Goal: Task Accomplishment & Management: Manage account settings

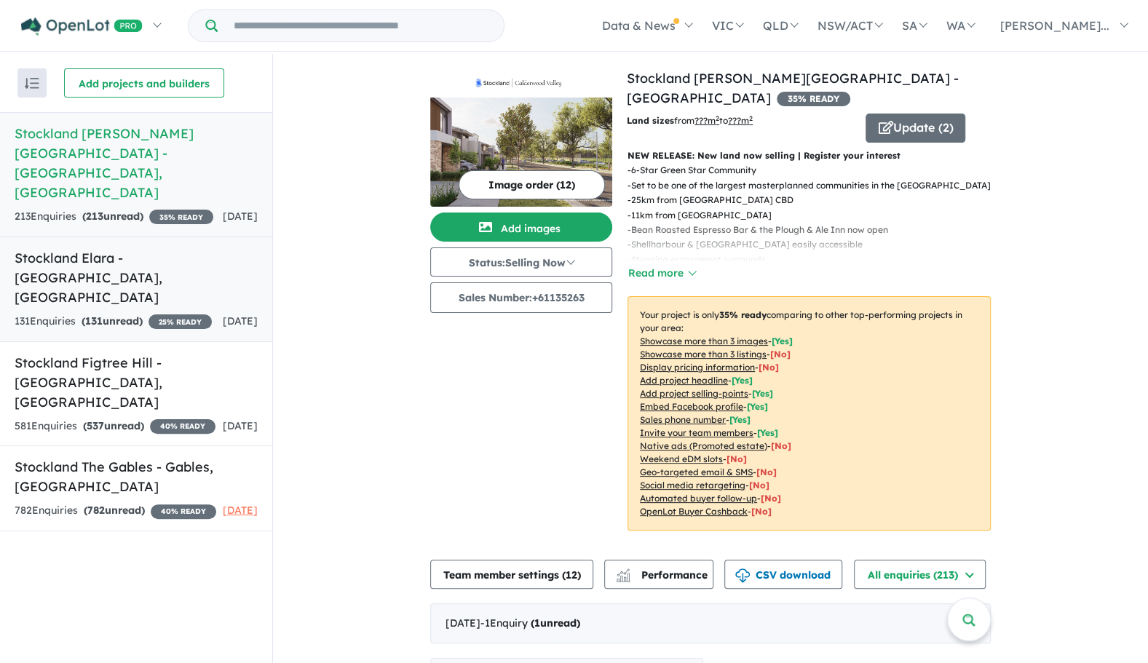
click at [124, 248] on h5 "Stockland Elara - [GEOGRAPHIC_DATA] , [GEOGRAPHIC_DATA]" at bounding box center [136, 277] width 243 height 59
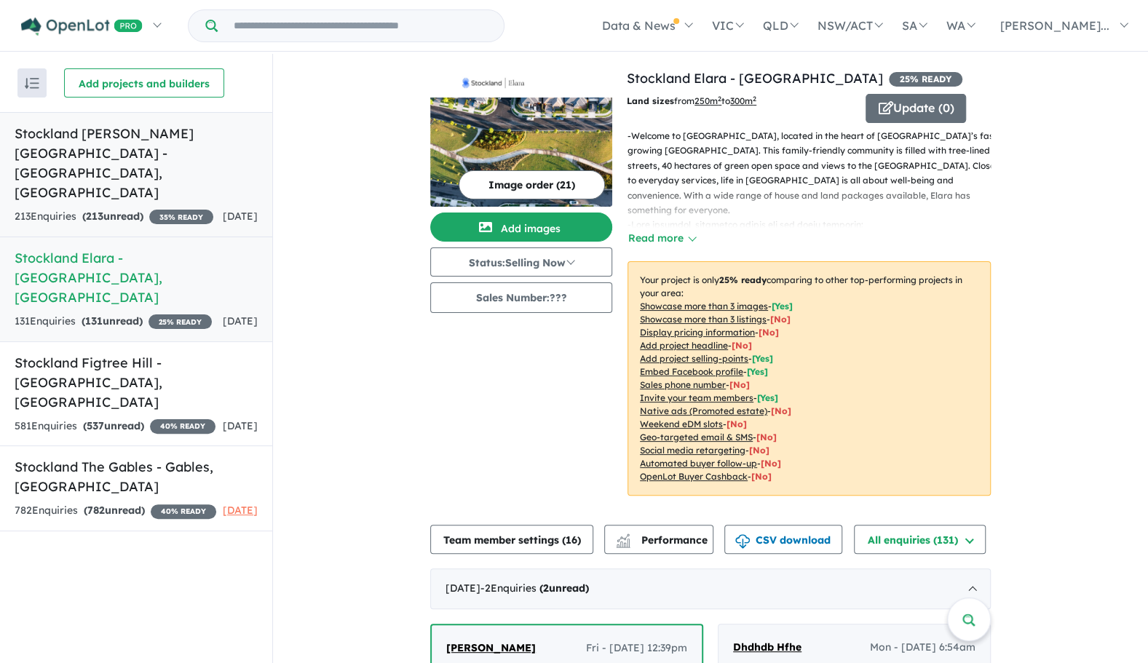
click at [114, 165] on link "Stockland [PERSON_NAME][GEOGRAPHIC_DATA] - [GEOGRAPHIC_DATA] , [GEOGRAPHIC_DATA…" at bounding box center [136, 174] width 272 height 125
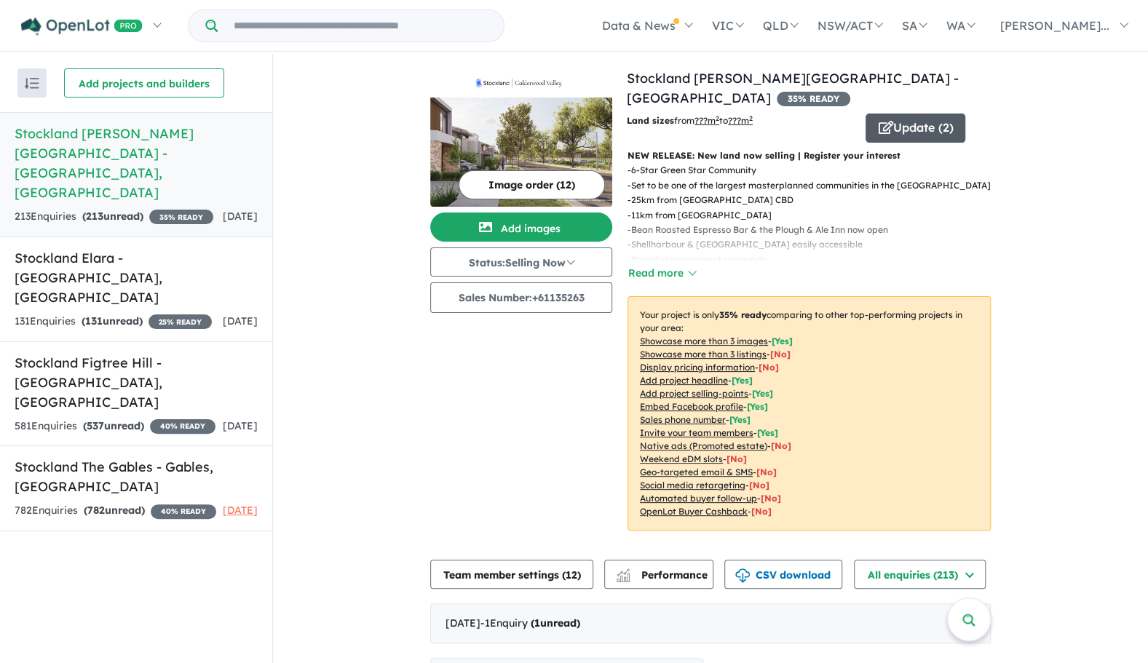
click at [891, 114] on button "Update ( 2 )" at bounding box center [915, 128] width 100 height 29
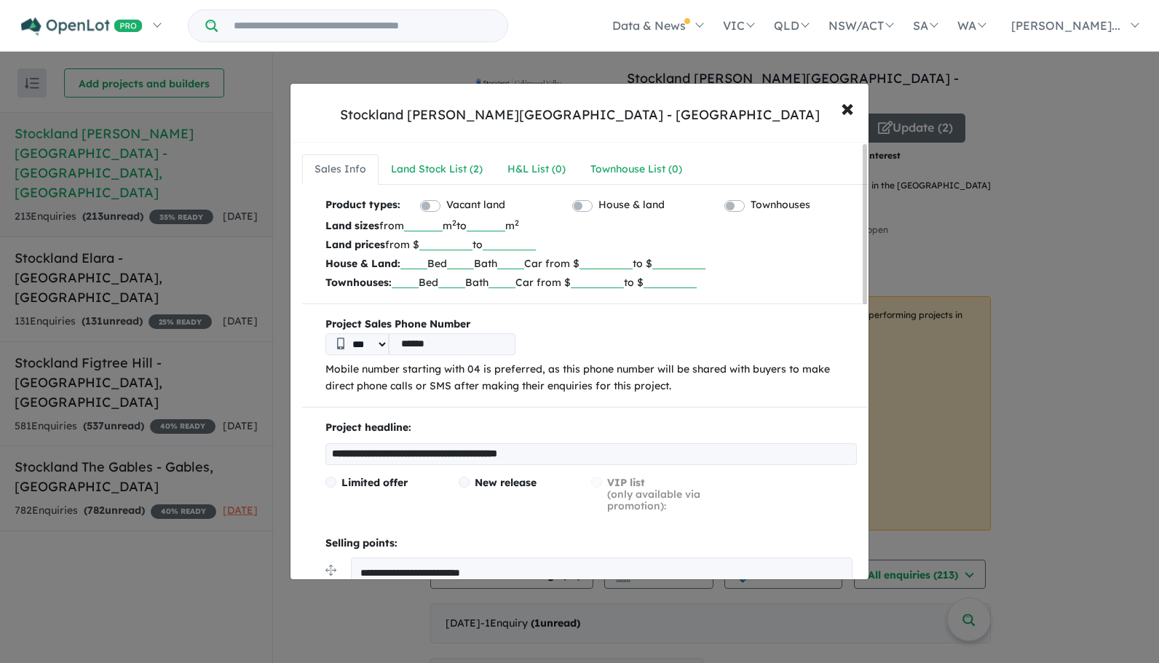
click at [440, 161] on div "Land Stock List ( 2 )" at bounding box center [437, 169] width 92 height 17
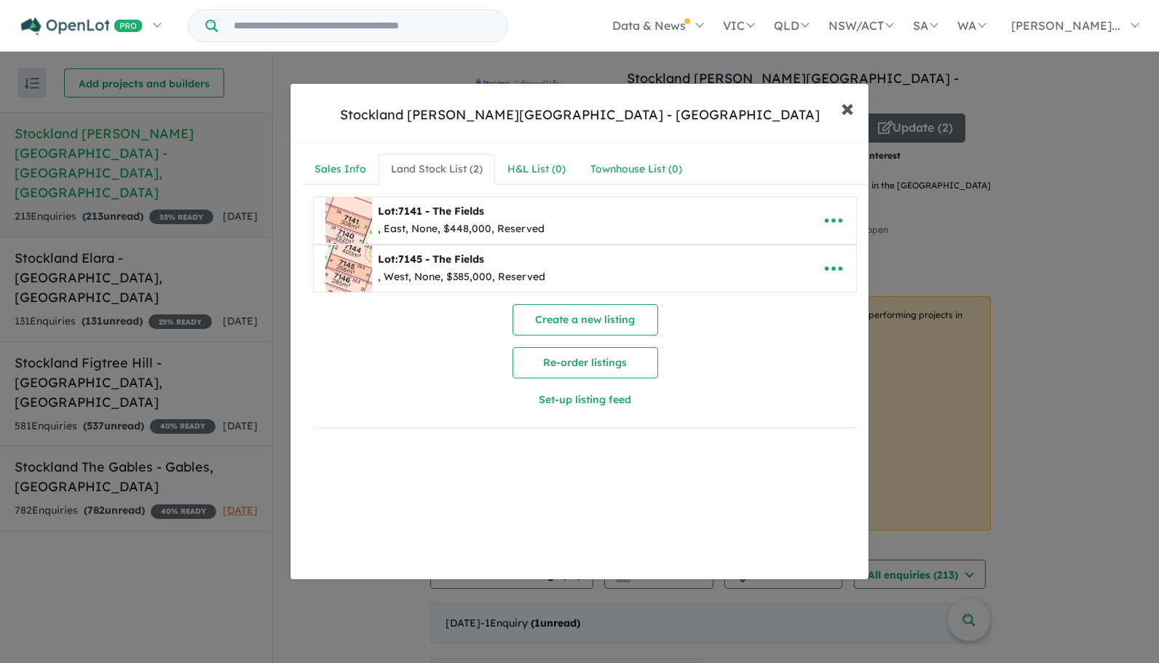
click at [850, 105] on span "×" at bounding box center [847, 107] width 13 height 31
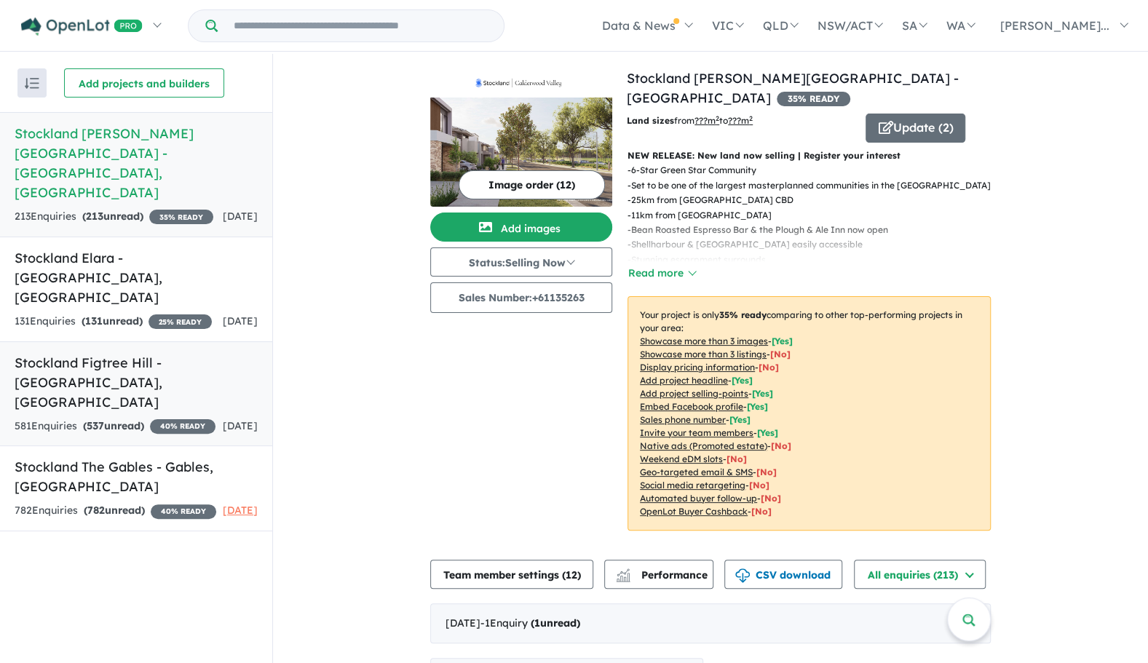
click at [112, 341] on link "Stockland [GEOGRAPHIC_DATA] - [GEOGRAPHIC_DATA] , [GEOGRAPHIC_DATA] 581 Enquir …" at bounding box center [136, 394] width 272 height 106
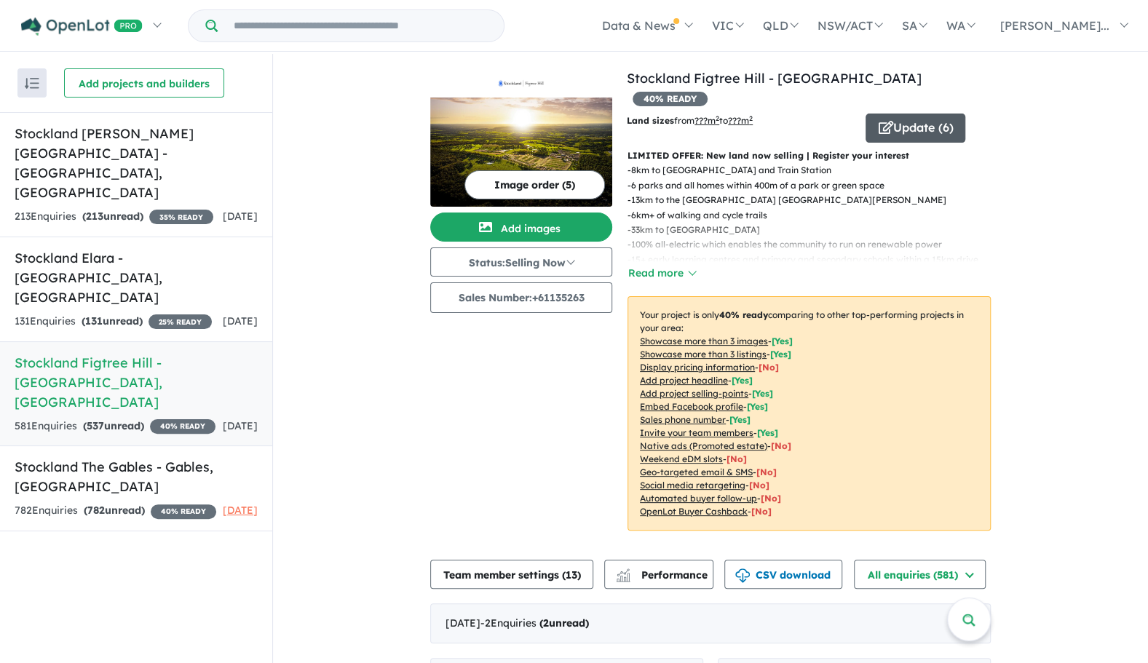
click at [935, 114] on button "Update ( 6 )" at bounding box center [915, 128] width 100 height 29
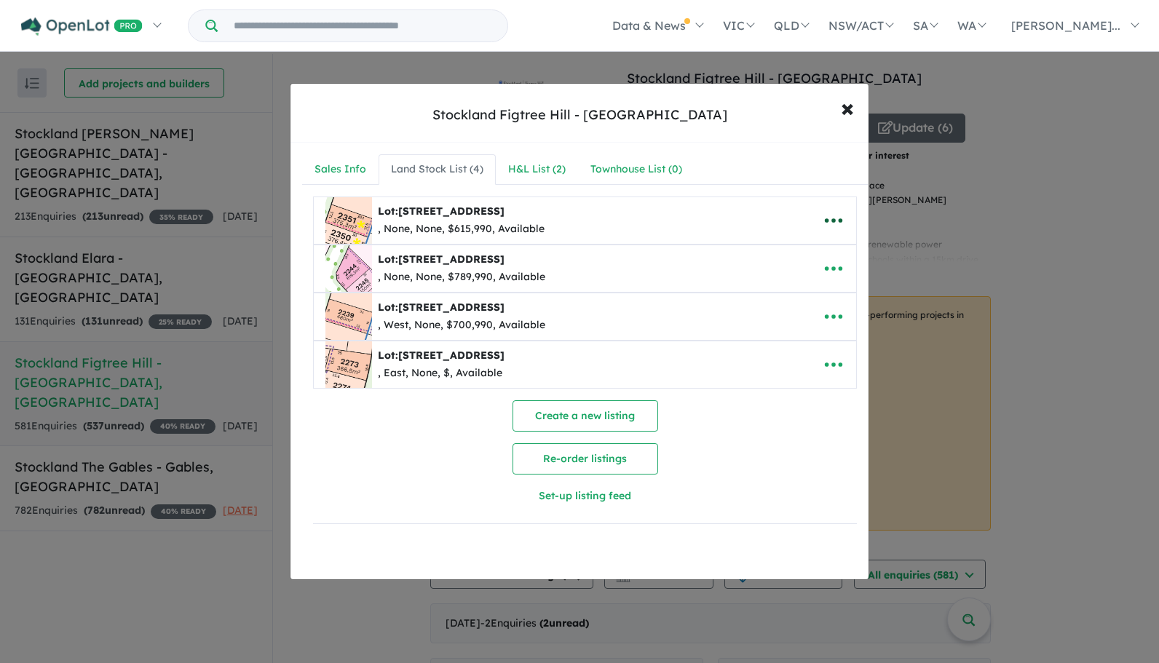
click at [825, 218] on icon "button" at bounding box center [833, 220] width 17 height 4
click at [796, 287] on link "Remove" at bounding box center [802, 289] width 108 height 33
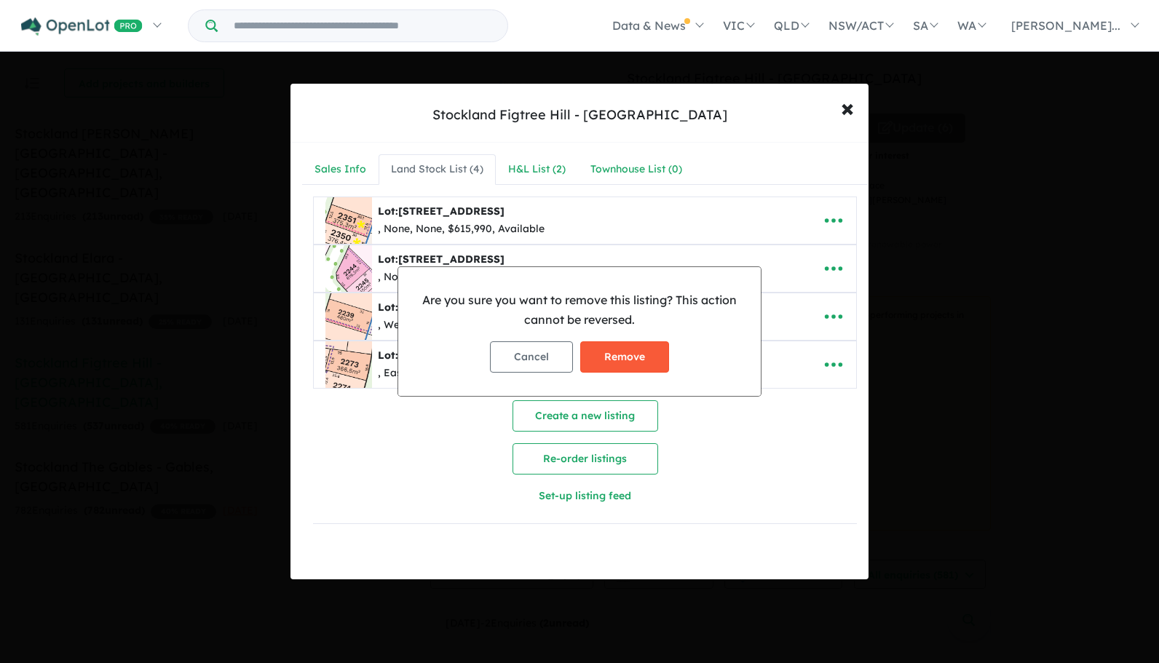
click at [629, 352] on button "Remove" at bounding box center [624, 356] width 89 height 31
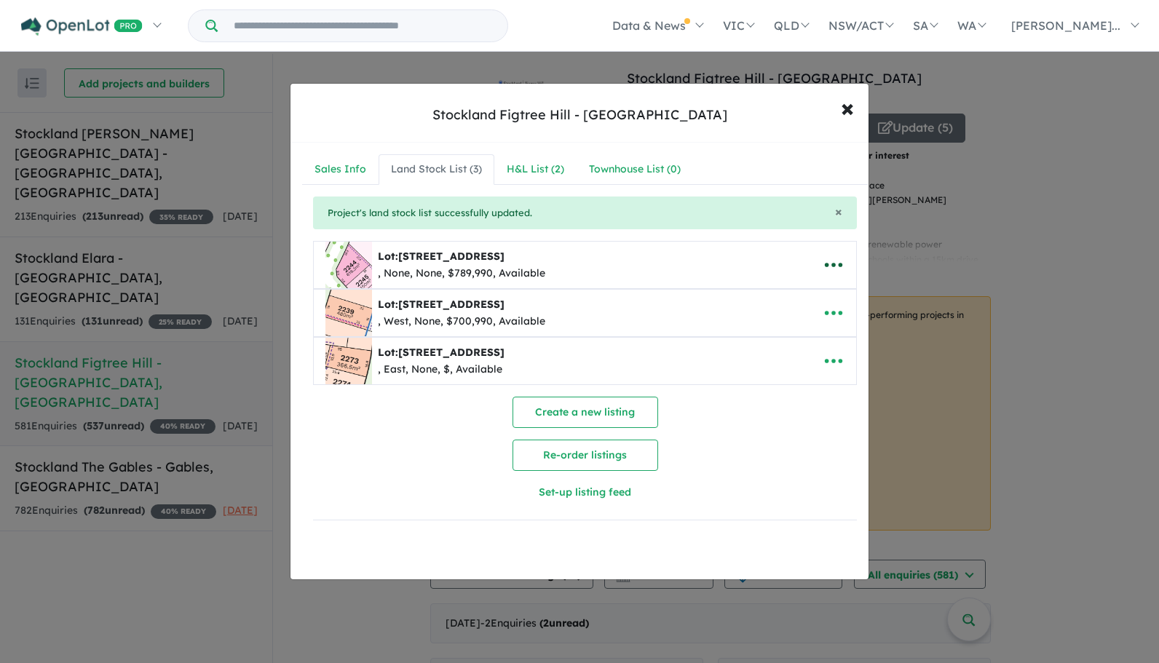
click at [827, 263] on icon "button" at bounding box center [833, 265] width 17 height 4
click at [776, 300] on link "Edit" at bounding box center [802, 301] width 108 height 33
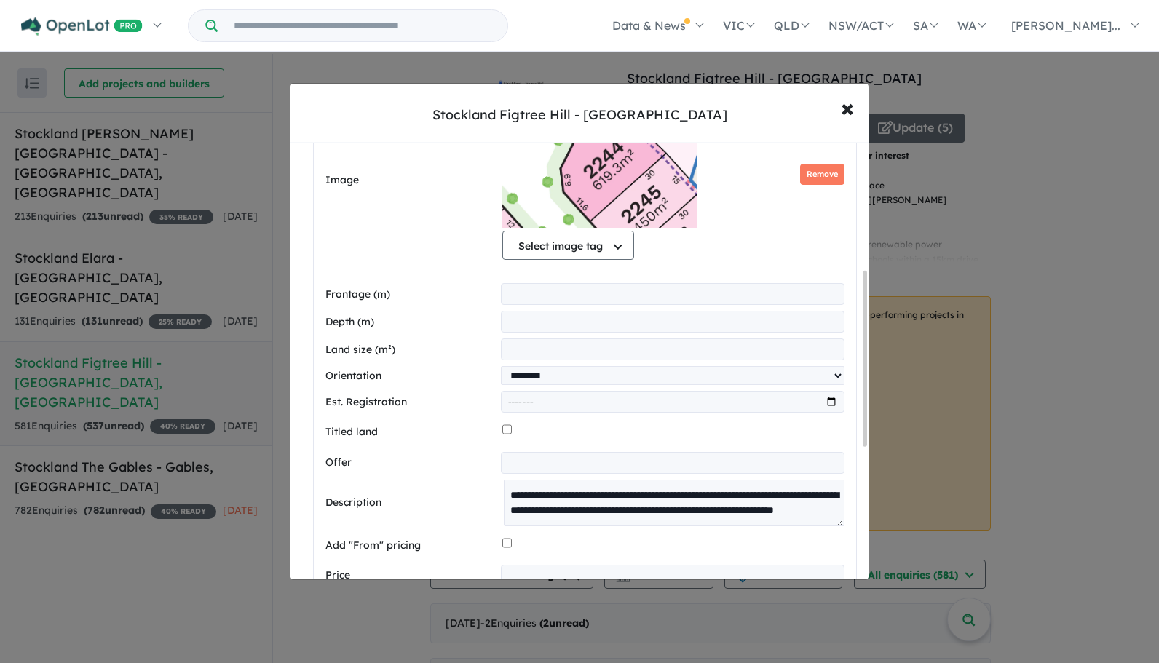
scroll to position [431, 0]
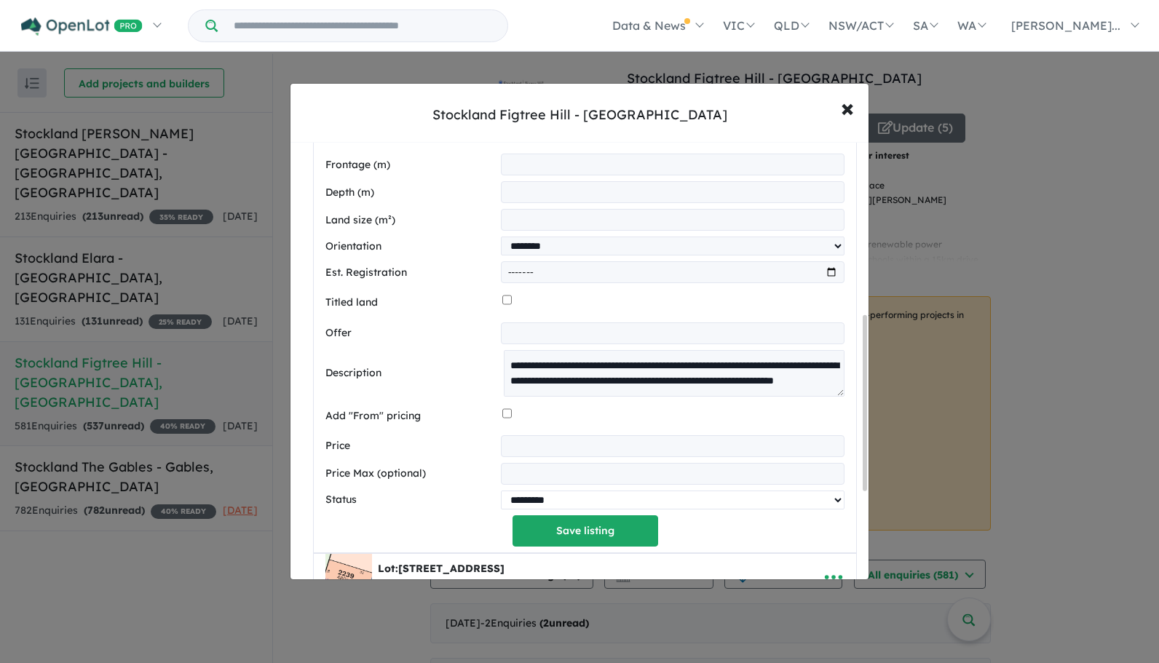
click at [580, 499] on select "********* ******** **** ******" at bounding box center [673, 500] width 344 height 19
select select "********"
click at [501, 491] on select "********* ******** **** ******" at bounding box center [673, 500] width 344 height 19
click at [583, 539] on button "Save listing" at bounding box center [585, 530] width 146 height 31
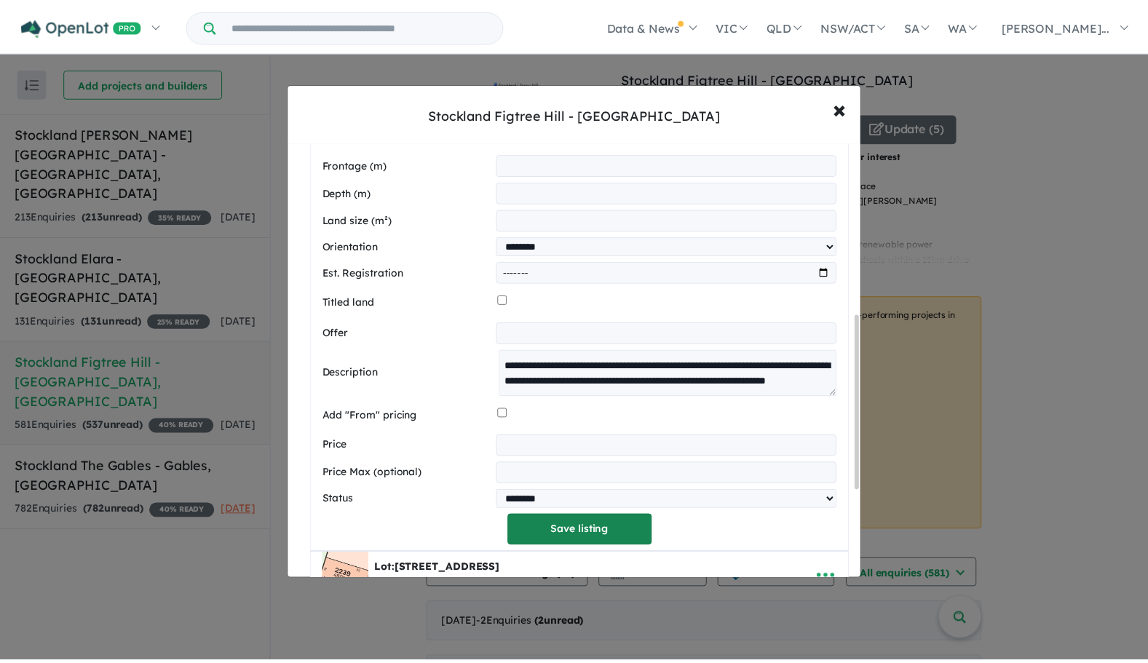
scroll to position [0, 0]
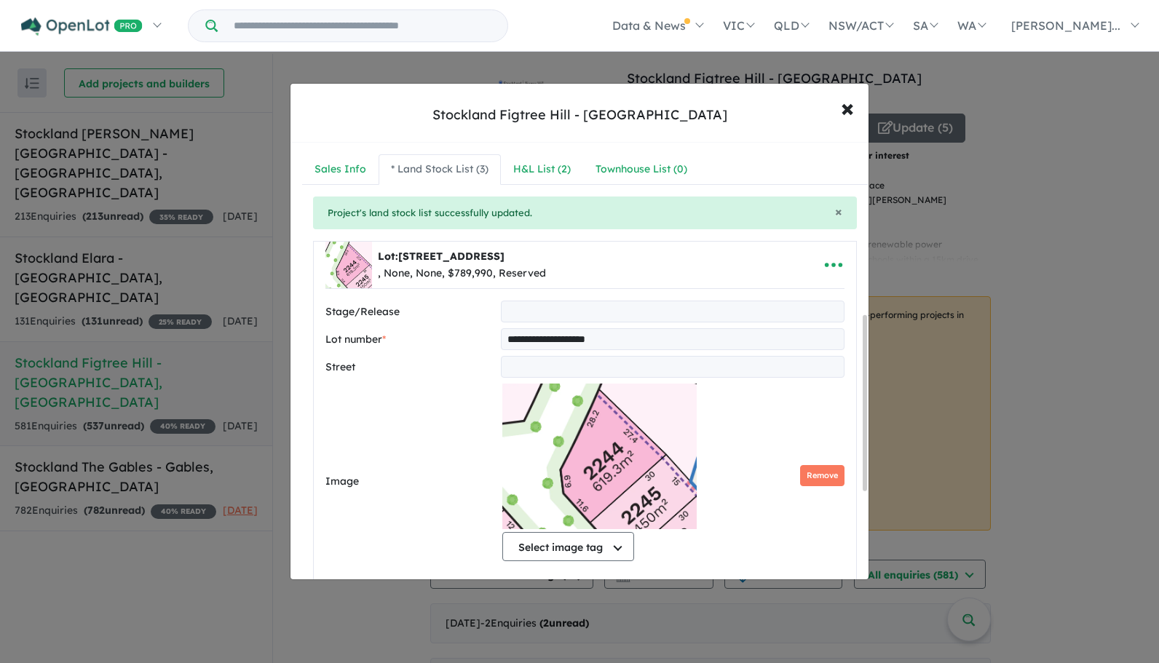
select select "********"
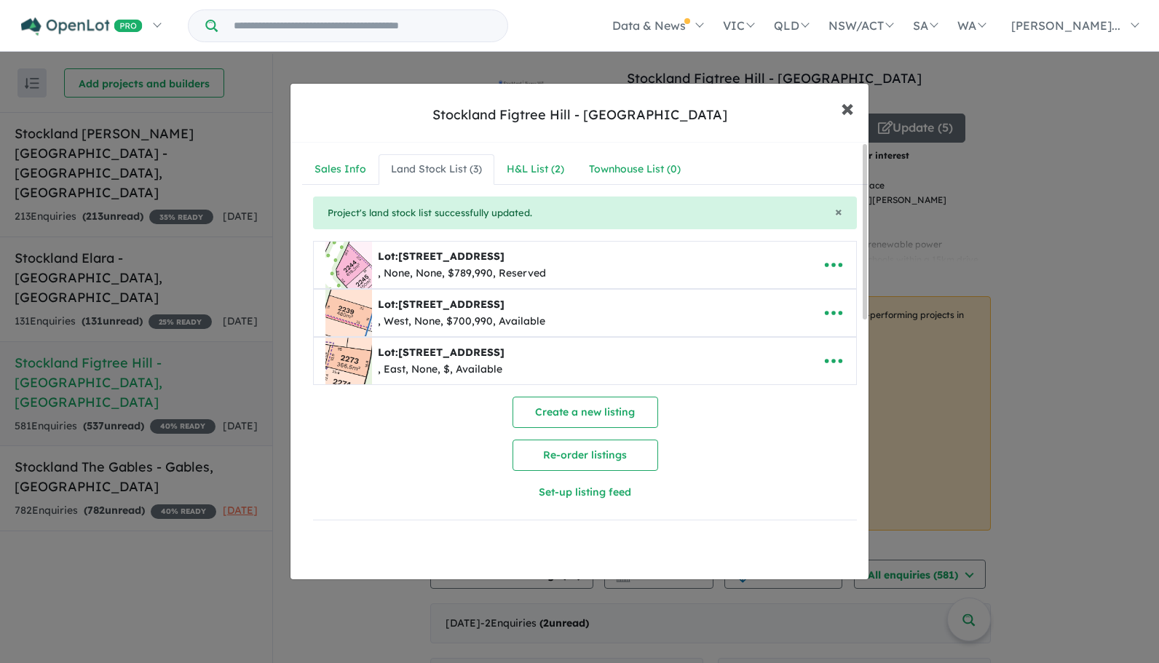
click at [847, 105] on span "×" at bounding box center [847, 107] width 13 height 31
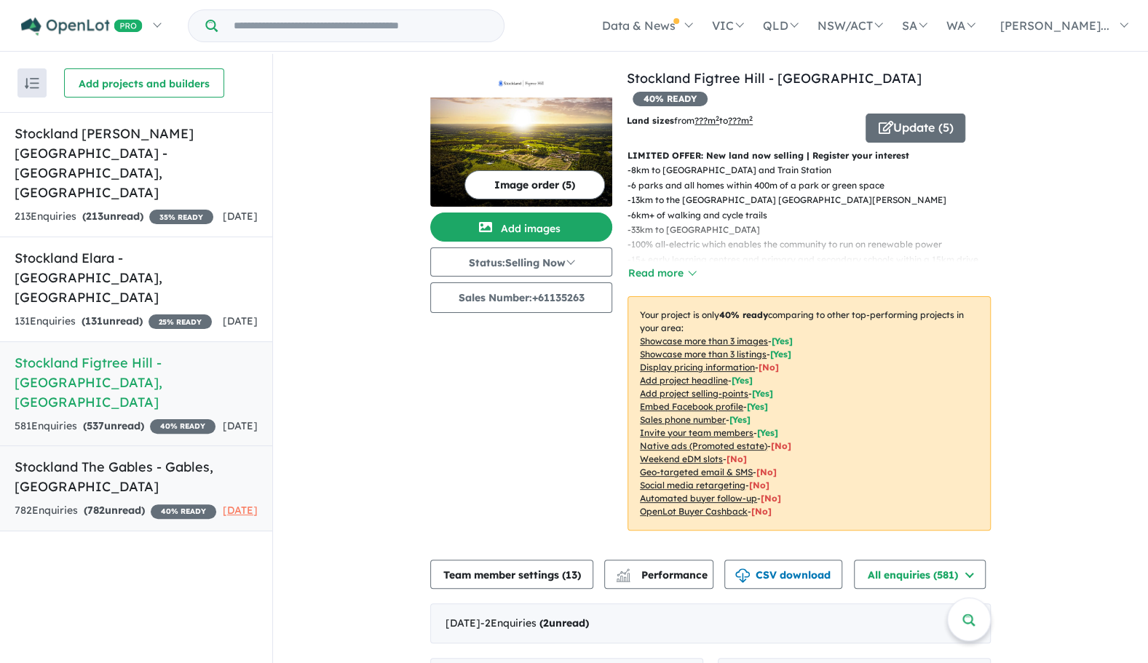
click at [151, 445] on link "Stockland The Gables - [GEOGRAPHIC_DATA] , [GEOGRAPHIC_DATA] Enquir ies ( 782 u…" at bounding box center [136, 488] width 272 height 86
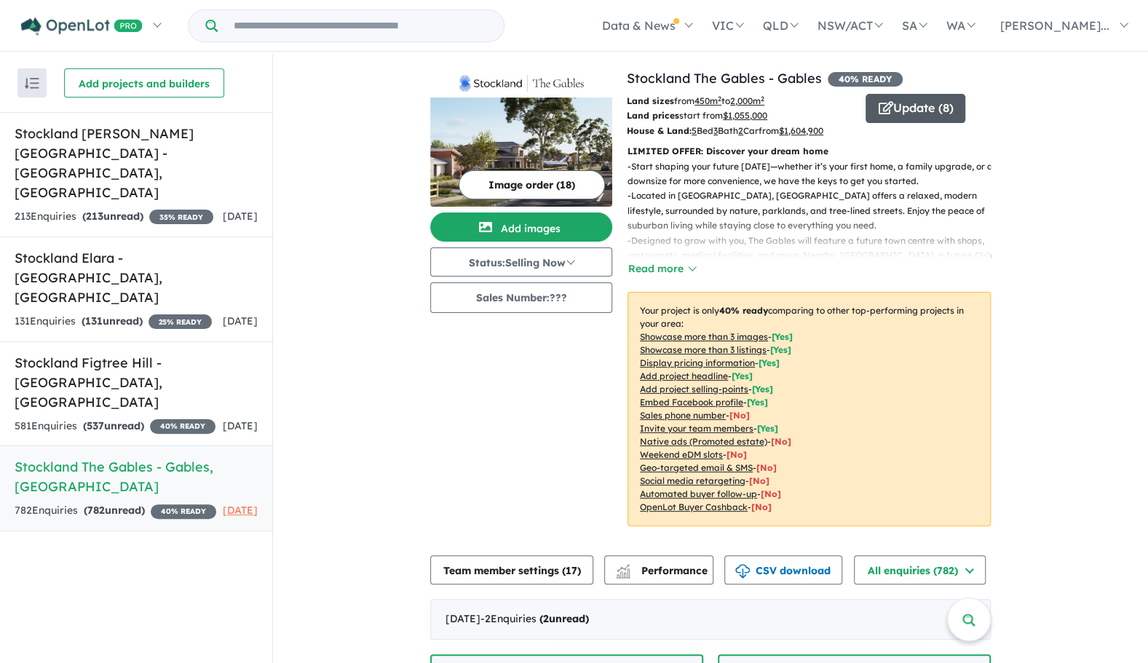
click at [943, 101] on button "Update ( 8 )" at bounding box center [915, 108] width 100 height 29
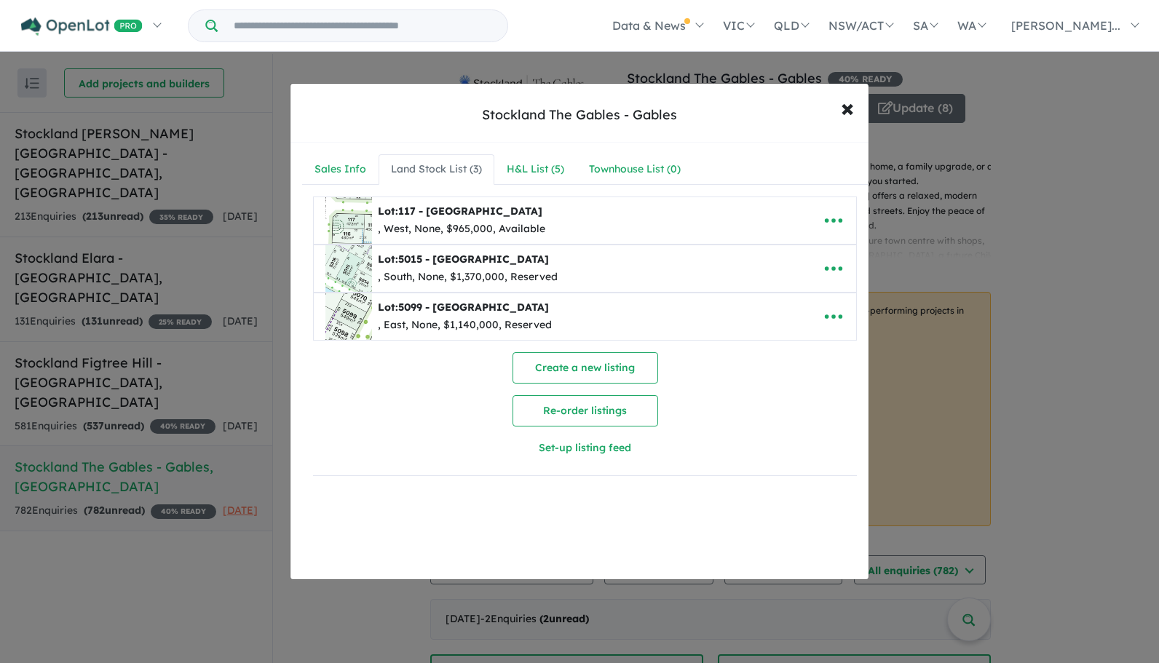
click at [448, 167] on div "Land Stock List ( 3 )" at bounding box center [436, 169] width 91 height 17
click at [849, 105] on span "×" at bounding box center [847, 107] width 13 height 31
